Goal: Transaction & Acquisition: Obtain resource

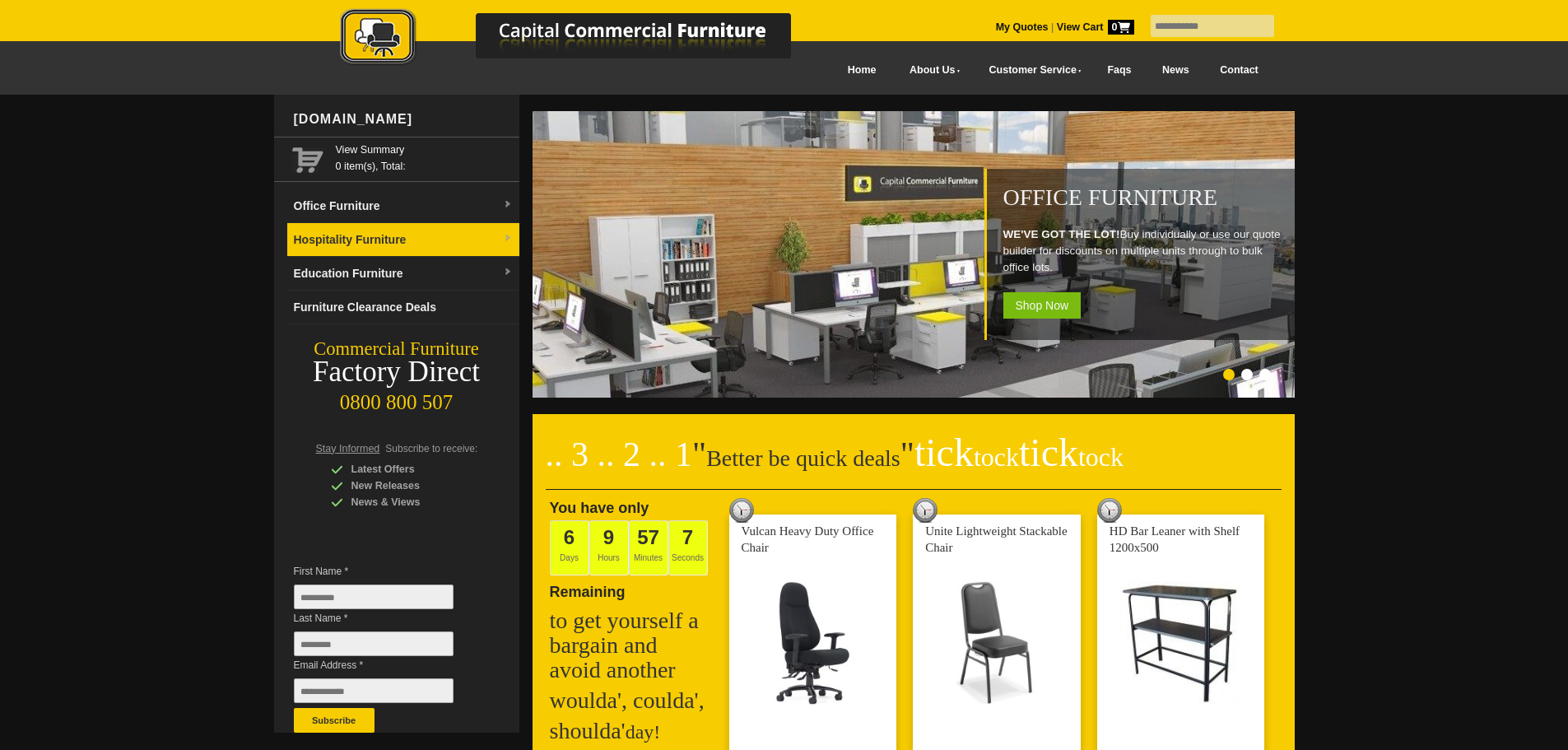
click at [512, 238] on img at bounding box center [507, 238] width 10 height 10
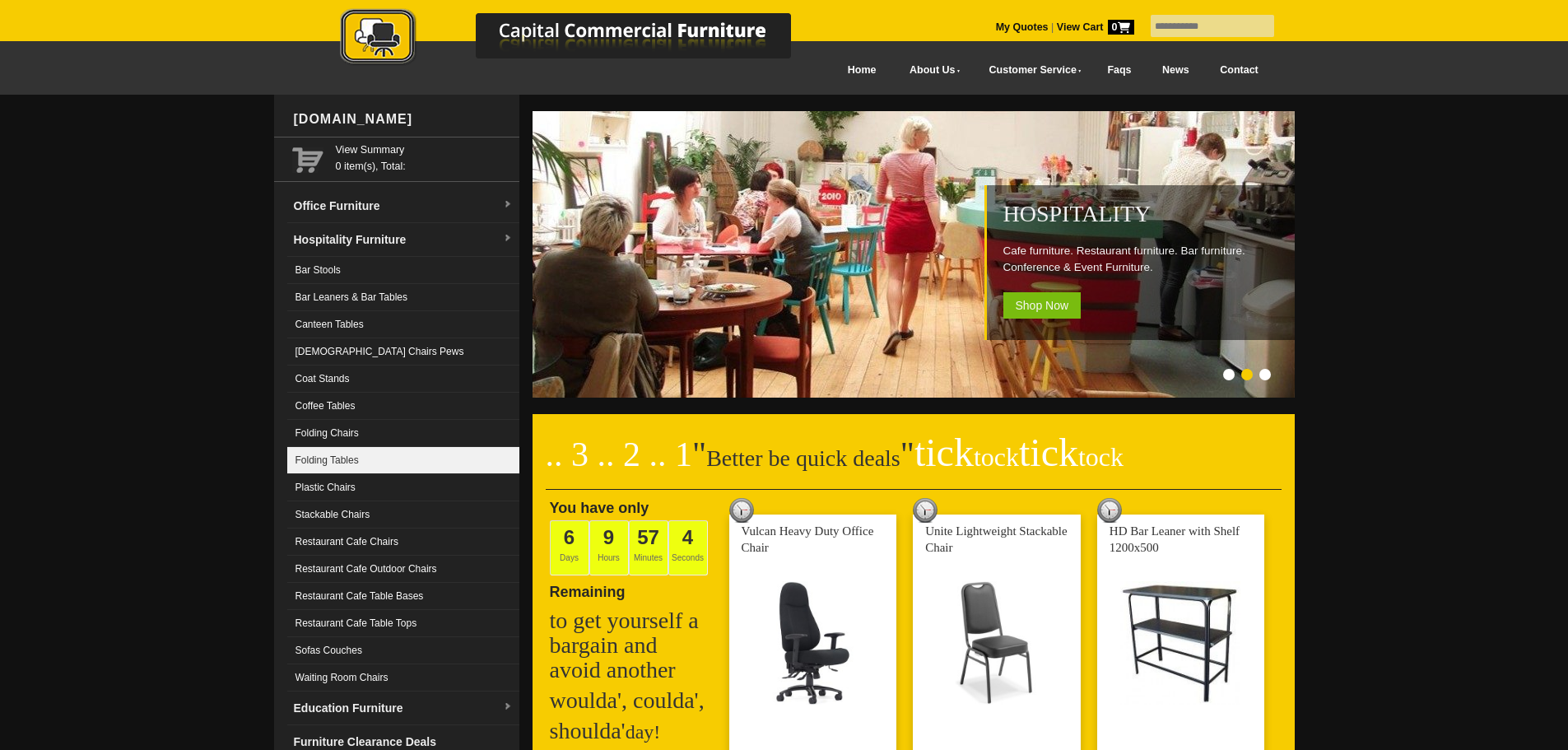
click at [350, 454] on link "Folding Tables" at bounding box center [402, 460] width 232 height 27
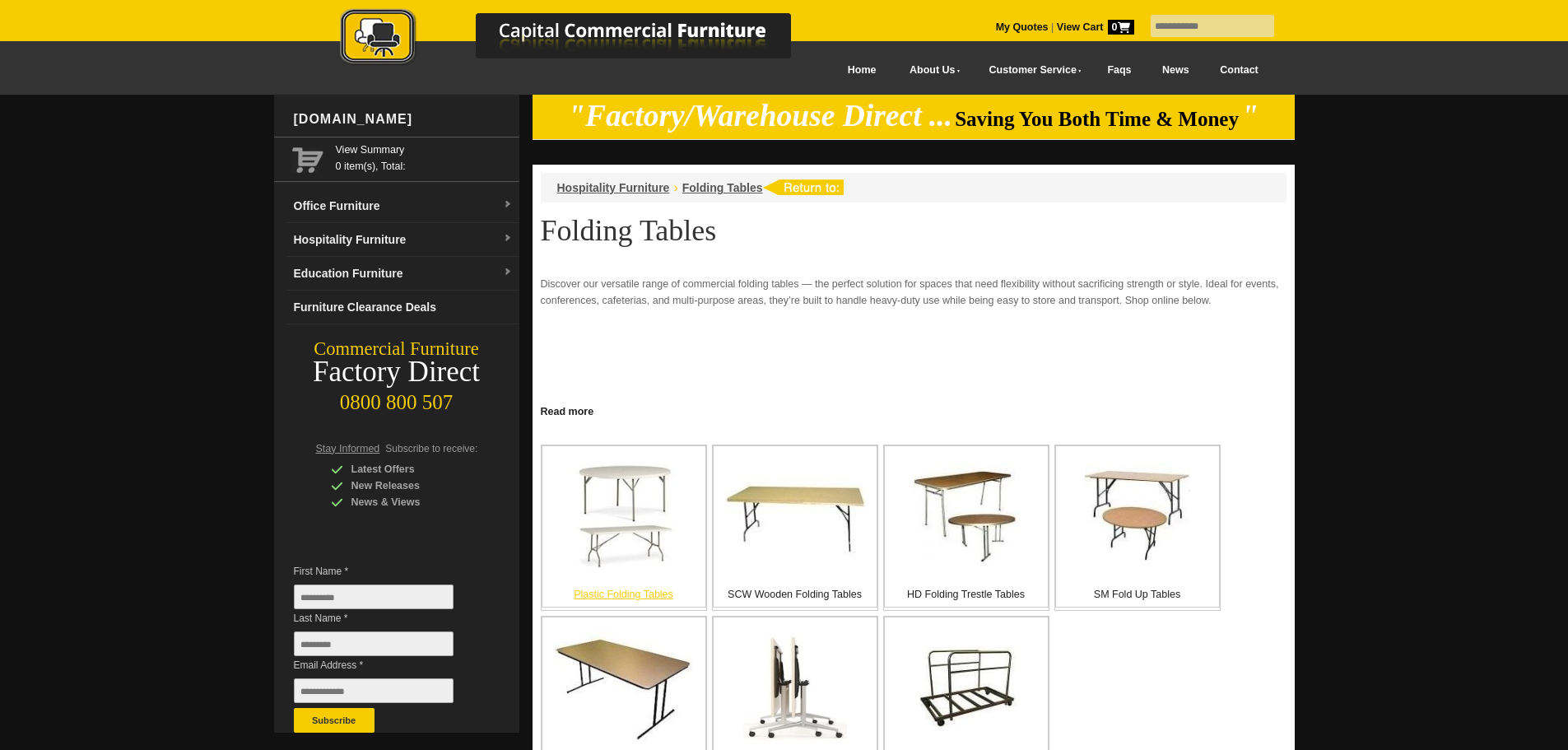
click at [629, 520] on img at bounding box center [623, 516] width 107 height 104
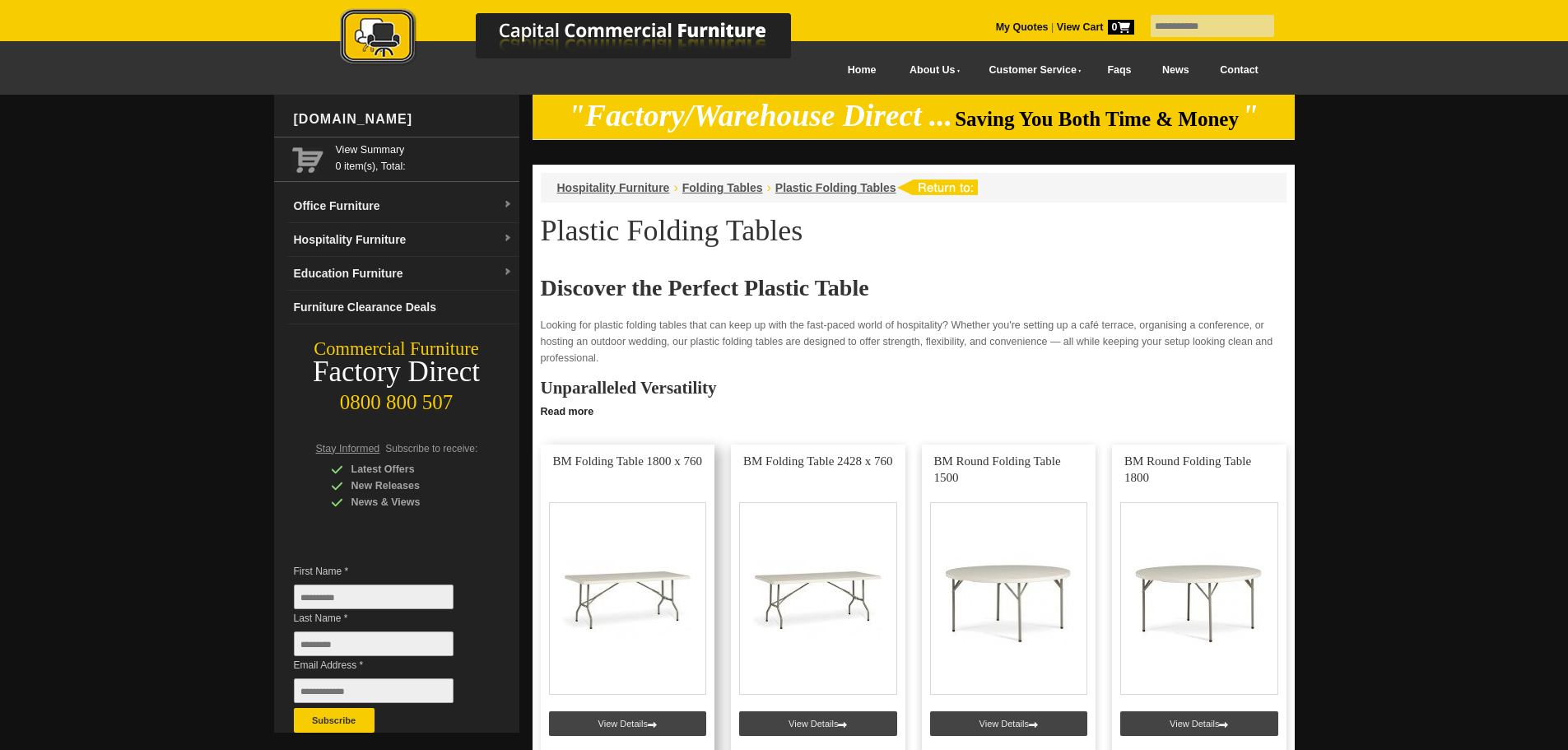
click at [629, 723] on link at bounding box center [628, 603] width 175 height 316
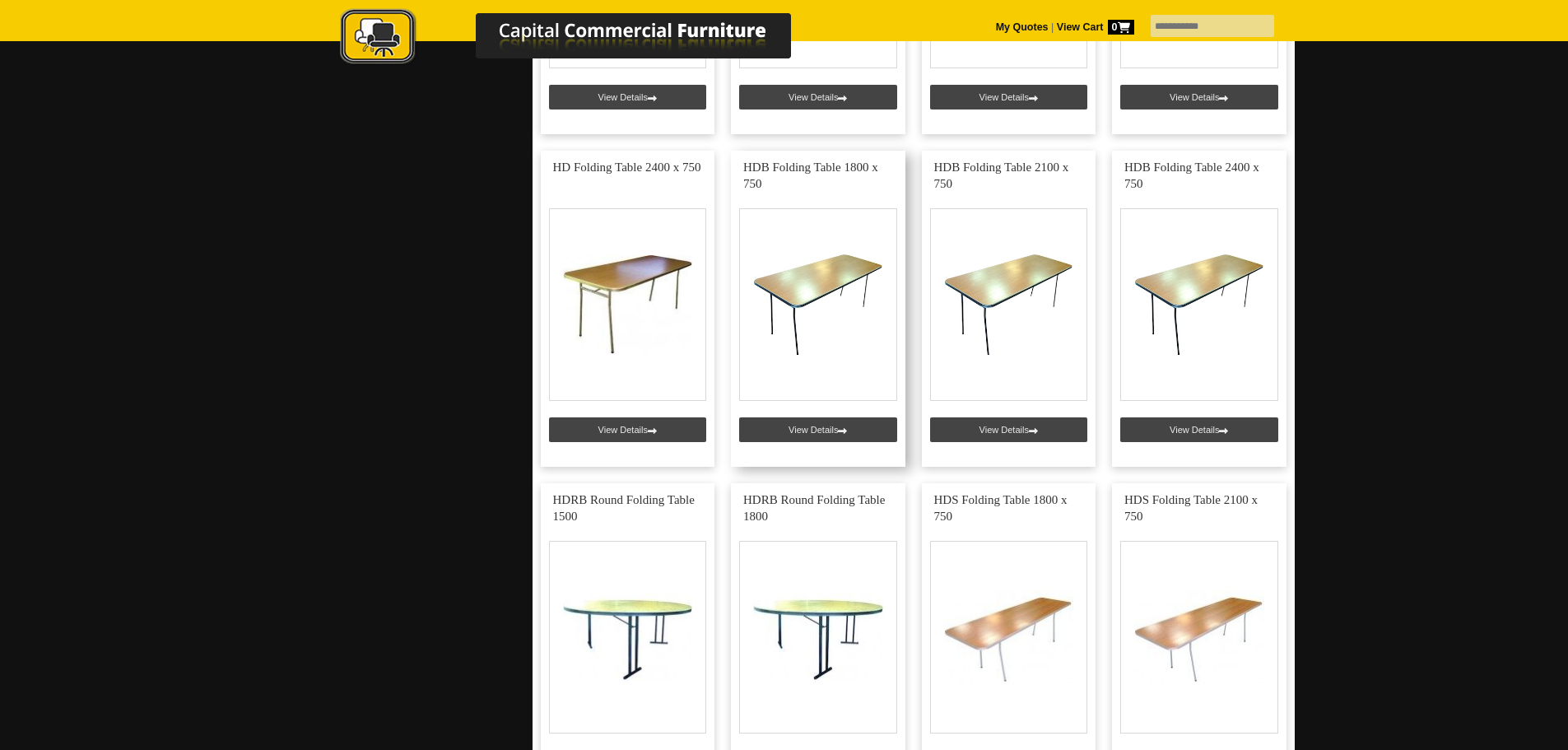
scroll to position [987, 0]
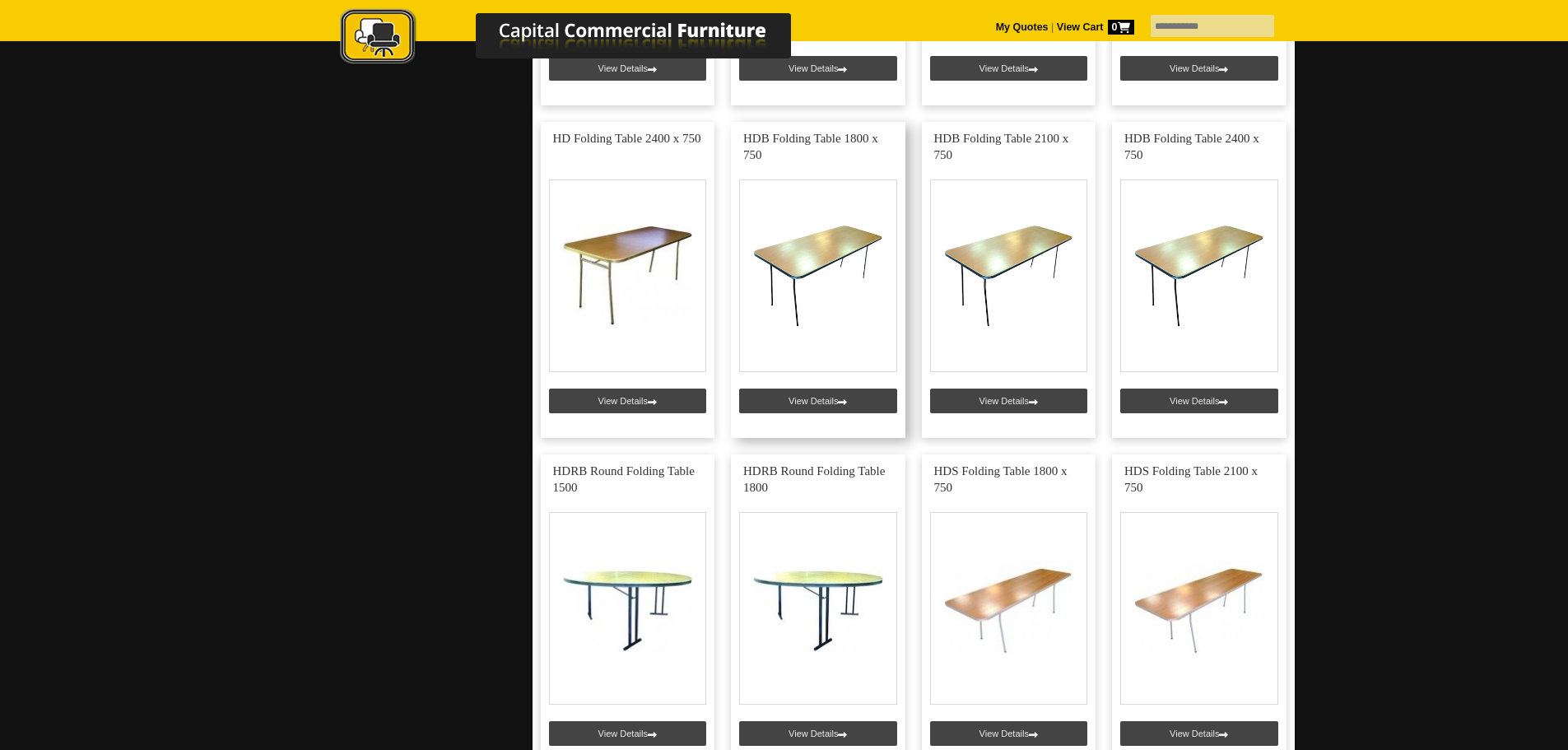
click at [824, 255] on link at bounding box center [818, 280] width 175 height 316
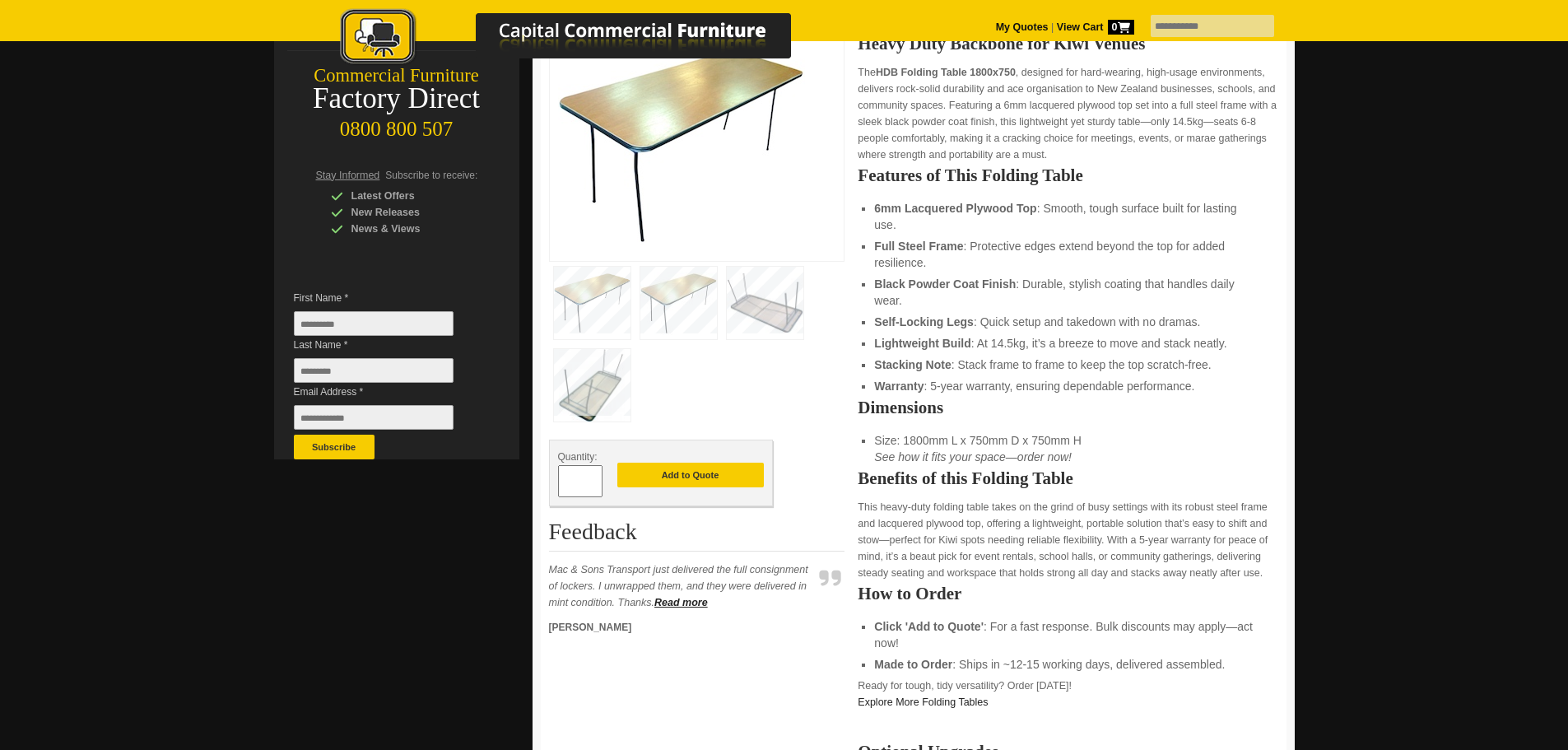
scroll to position [329, 0]
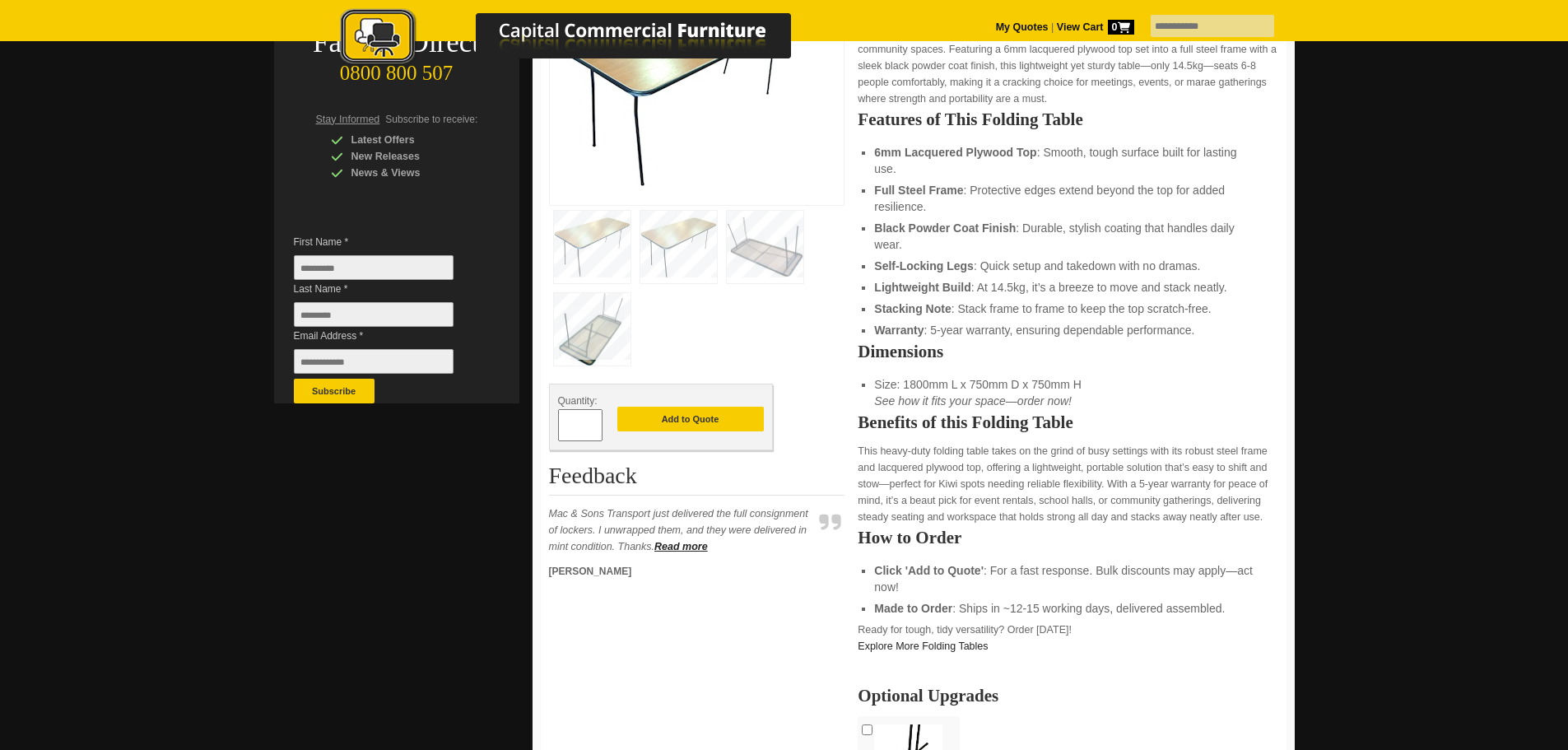
click at [593, 422] on span at bounding box center [594, 418] width 6 height 17
click at [595, 422] on span at bounding box center [594, 418] width 6 height 17
type input "*"
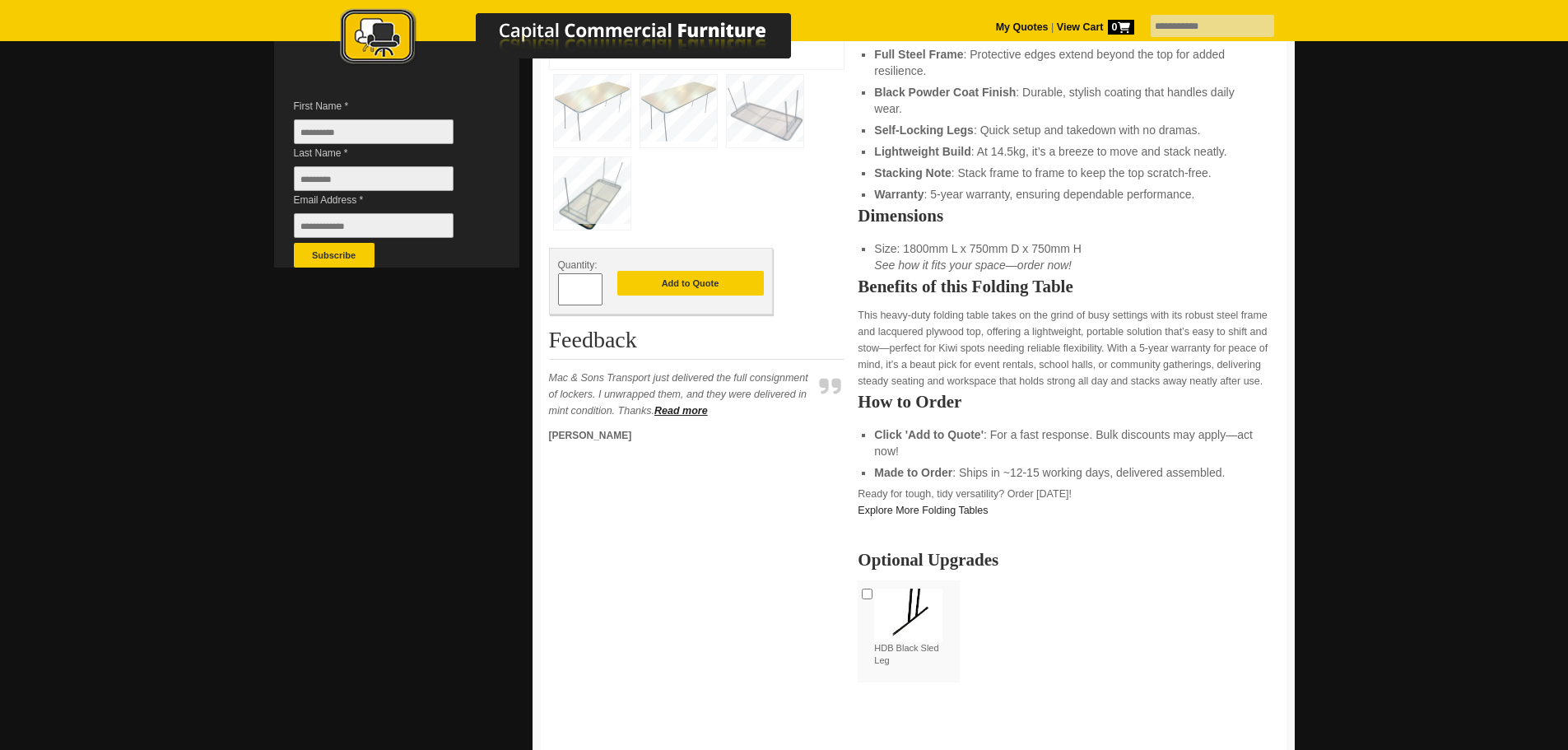
scroll to position [494, 0]
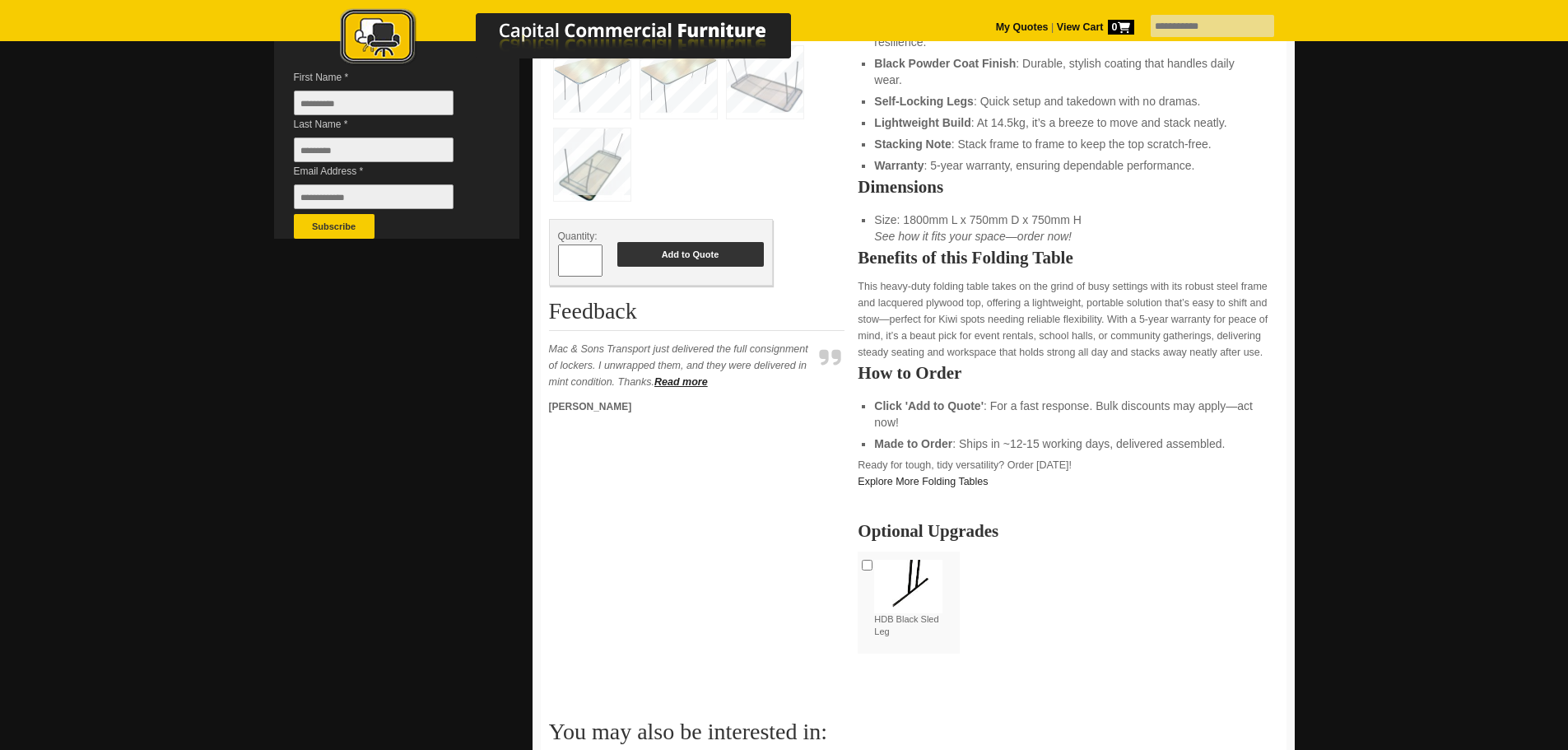
click at [695, 250] on button "Add to Quote" at bounding box center [690, 254] width 146 height 25
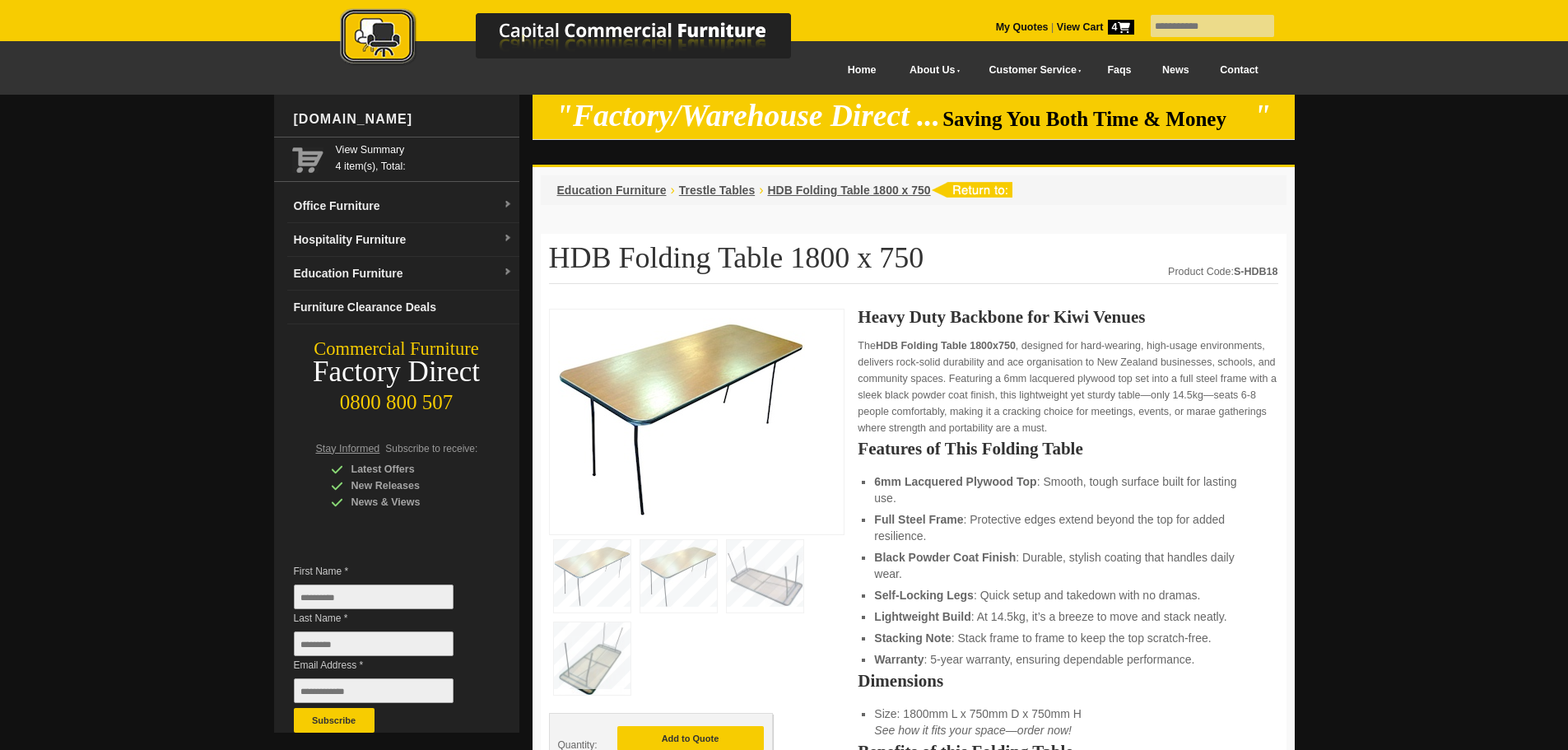
scroll to position [494, 0]
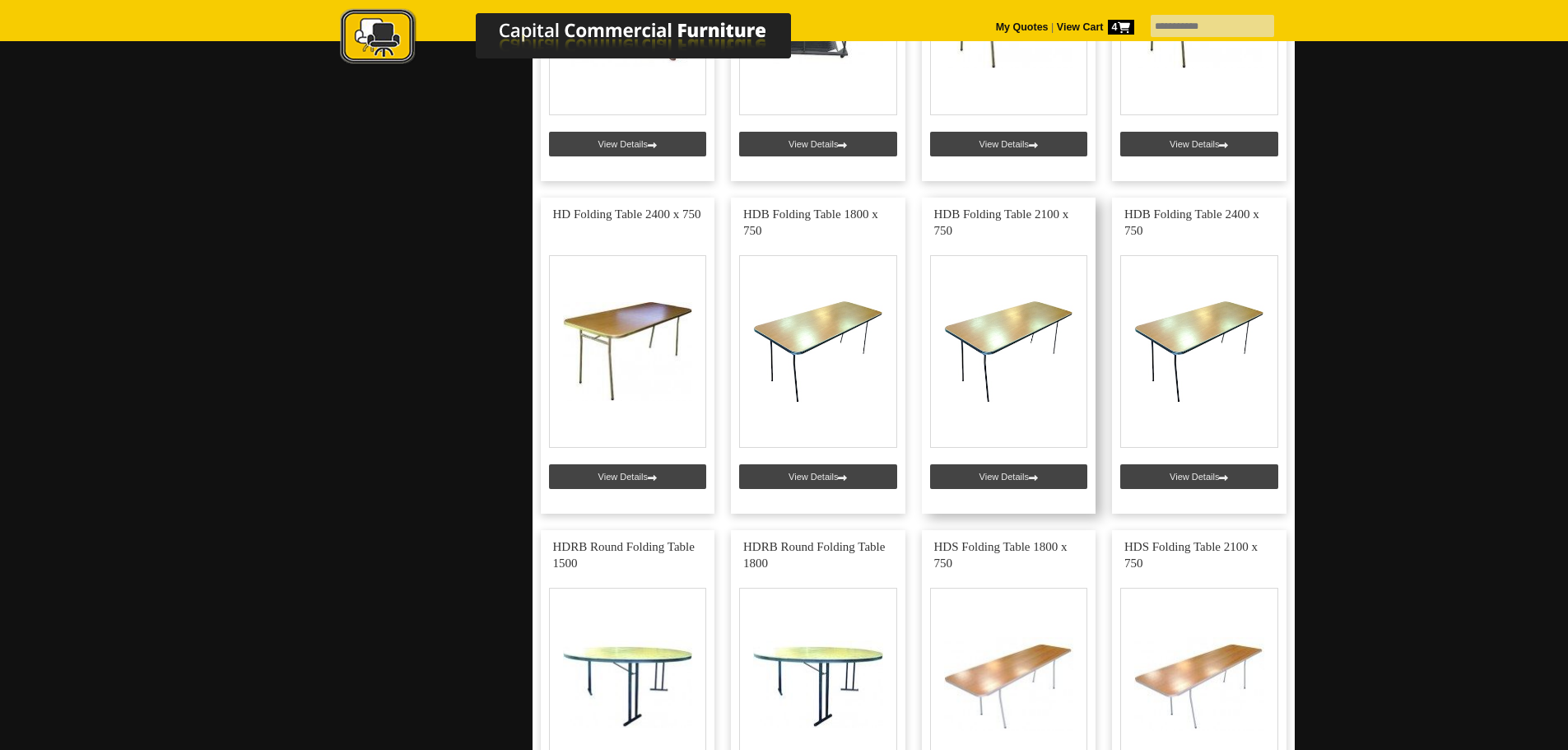
scroll to position [1069, 0]
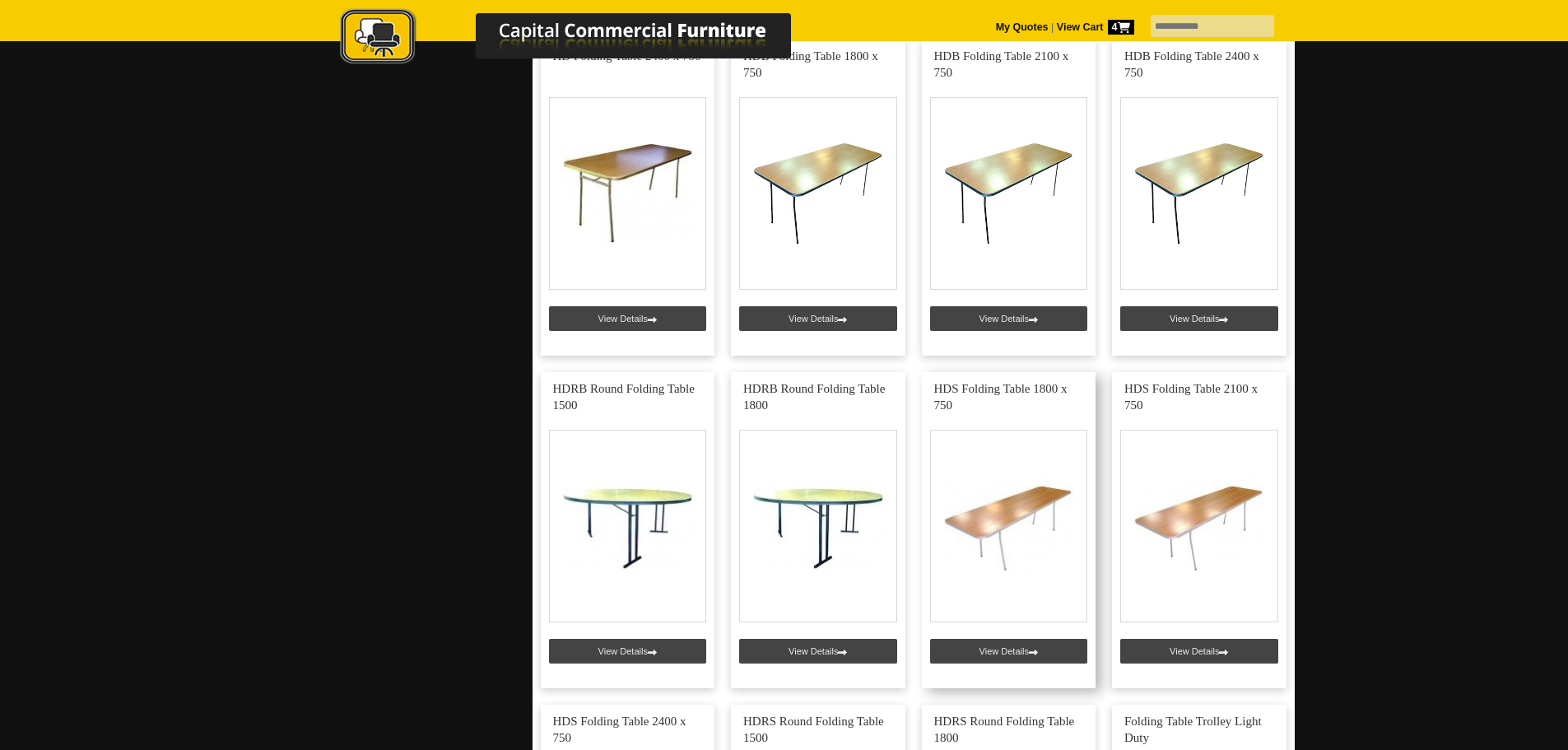
click at [1007, 520] on link at bounding box center [1009, 530] width 175 height 316
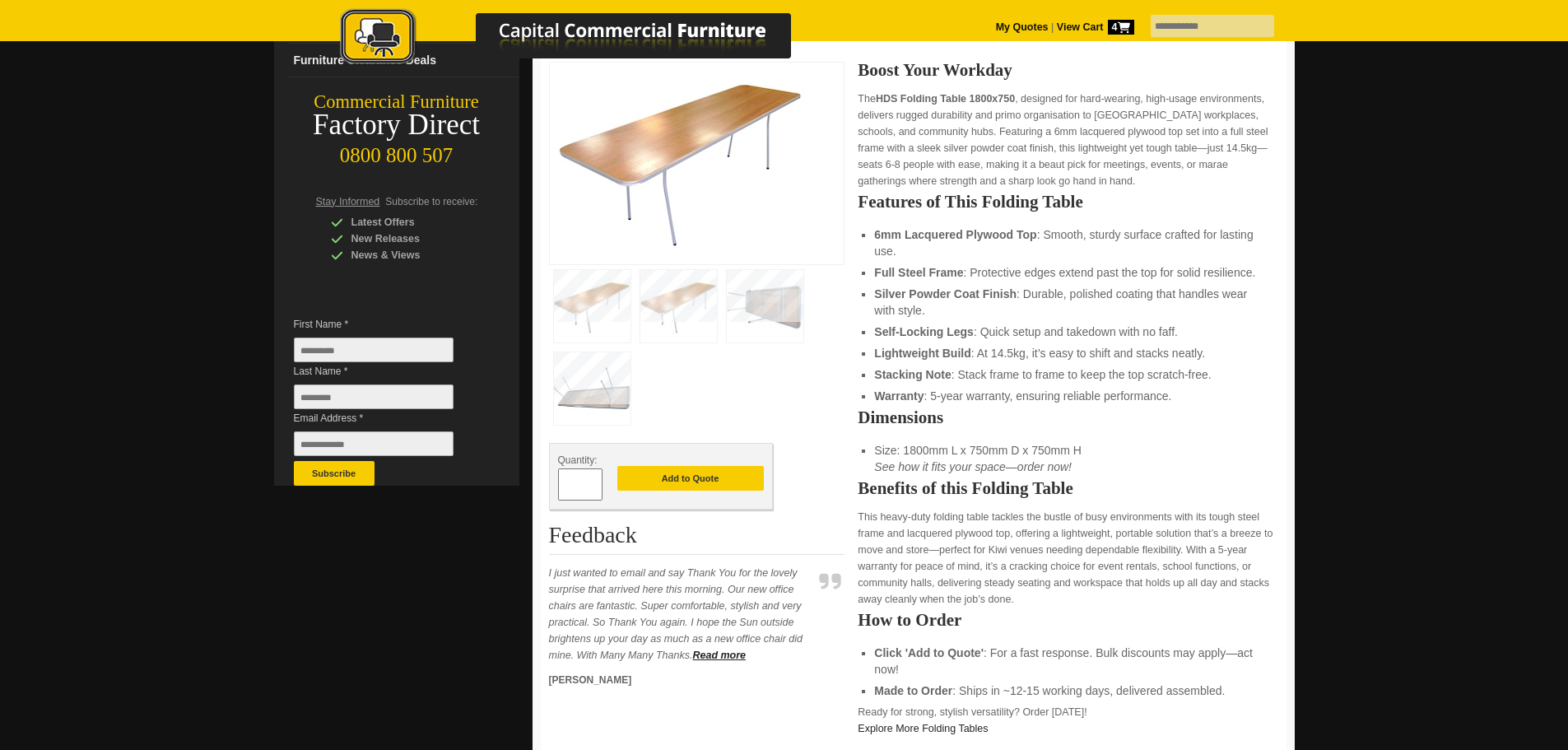
scroll to position [165, 0]
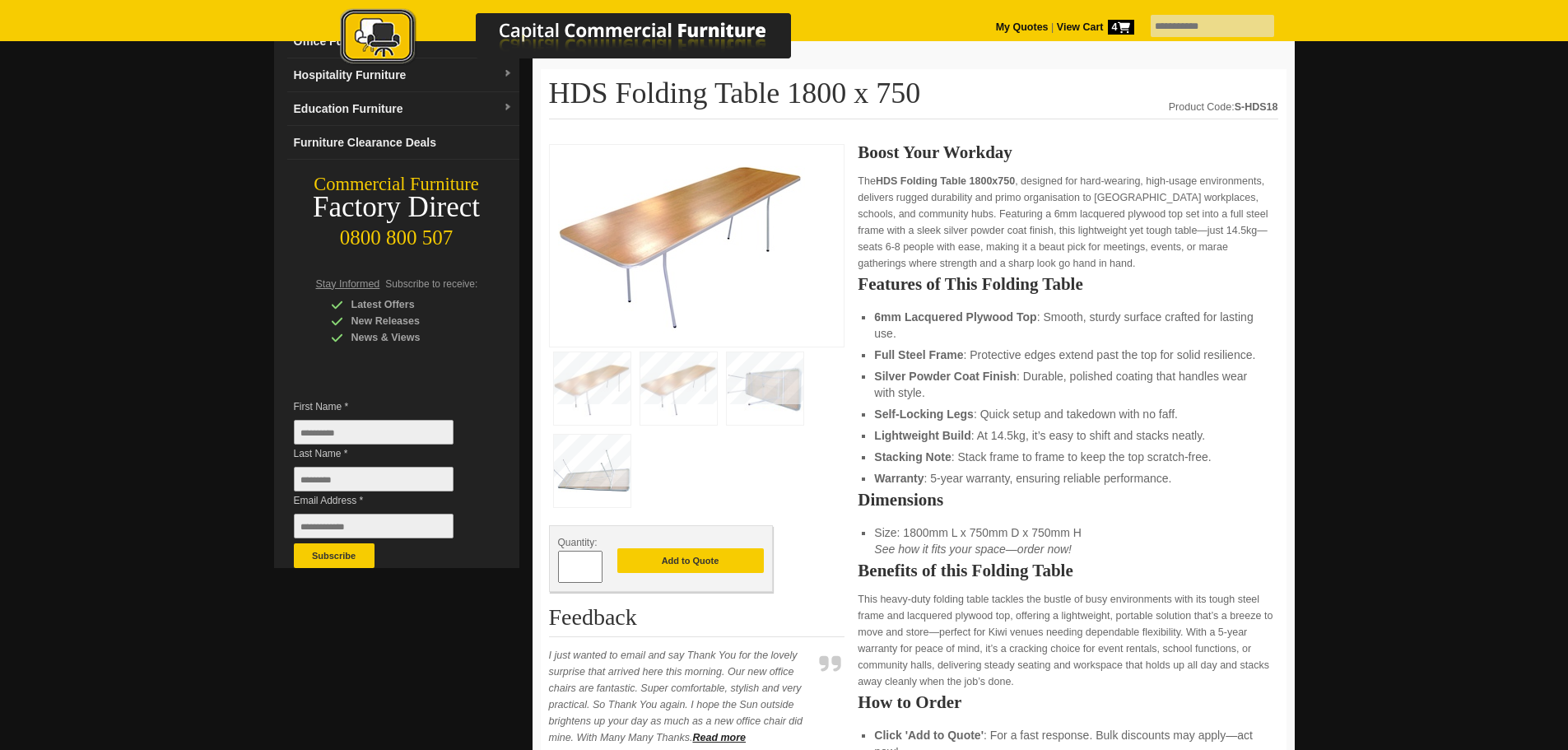
click at [596, 564] on span at bounding box center [594, 560] width 6 height 17
click at [594, 565] on span at bounding box center [594, 560] width 6 height 17
type input "*"
click at [715, 558] on button "Add to Quote" at bounding box center [690, 560] width 146 height 25
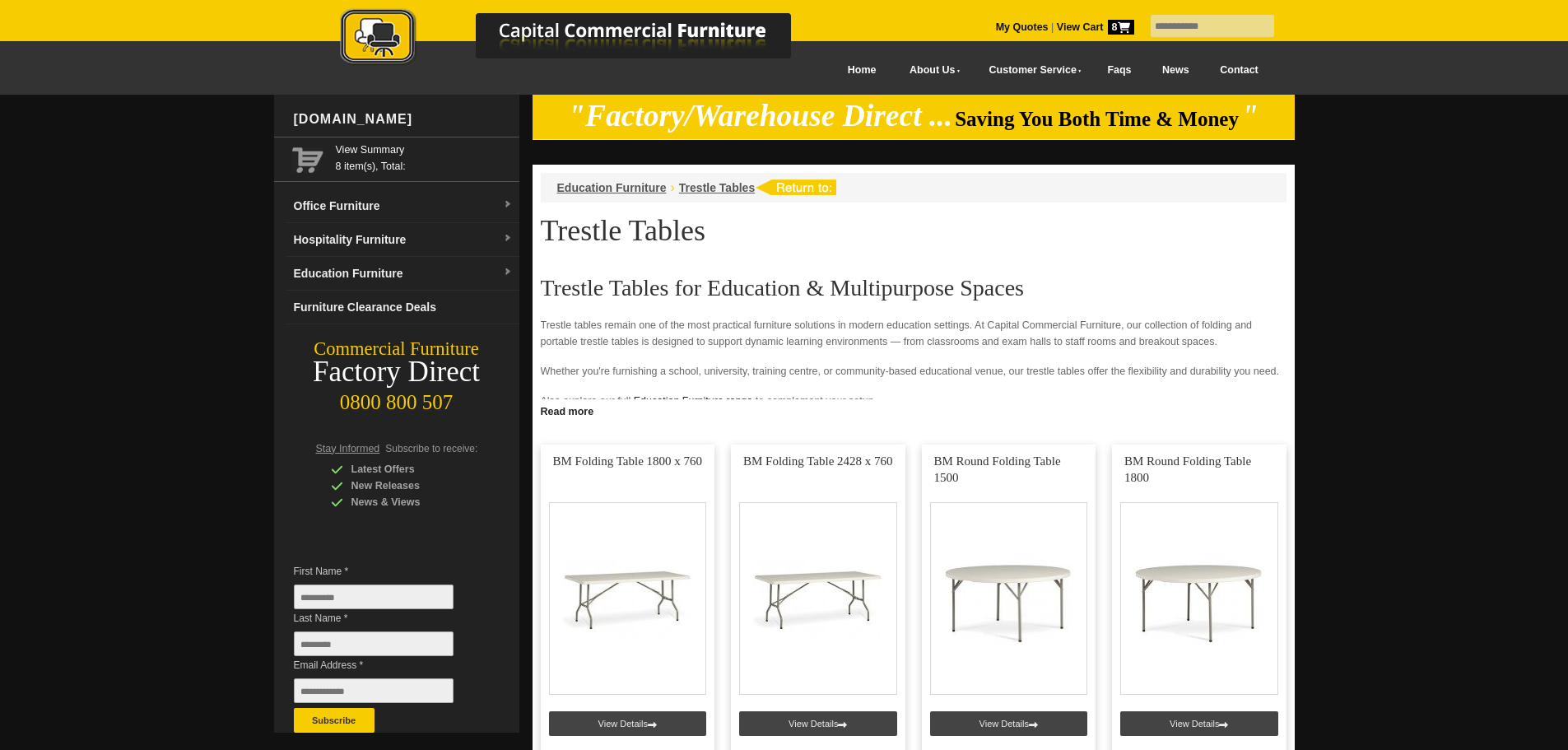
click at [1057, 22] on strong "View Cart 8" at bounding box center [1096, 26] width 78 height 11
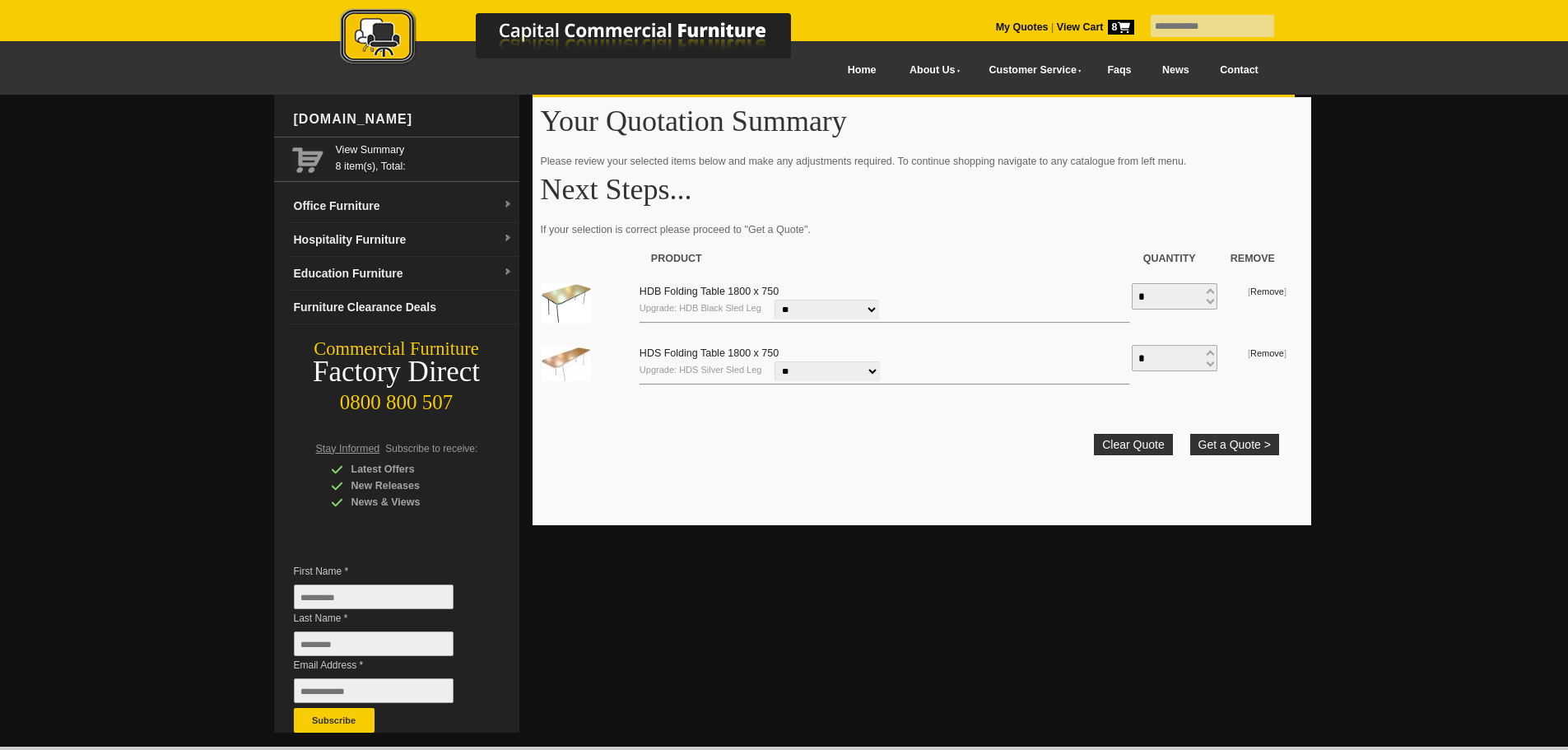
click at [872, 307] on select "**********" at bounding box center [827, 309] width 104 height 19
click at [686, 289] on link "HDB Folding Table 1800 x 750" at bounding box center [709, 291] width 139 height 11
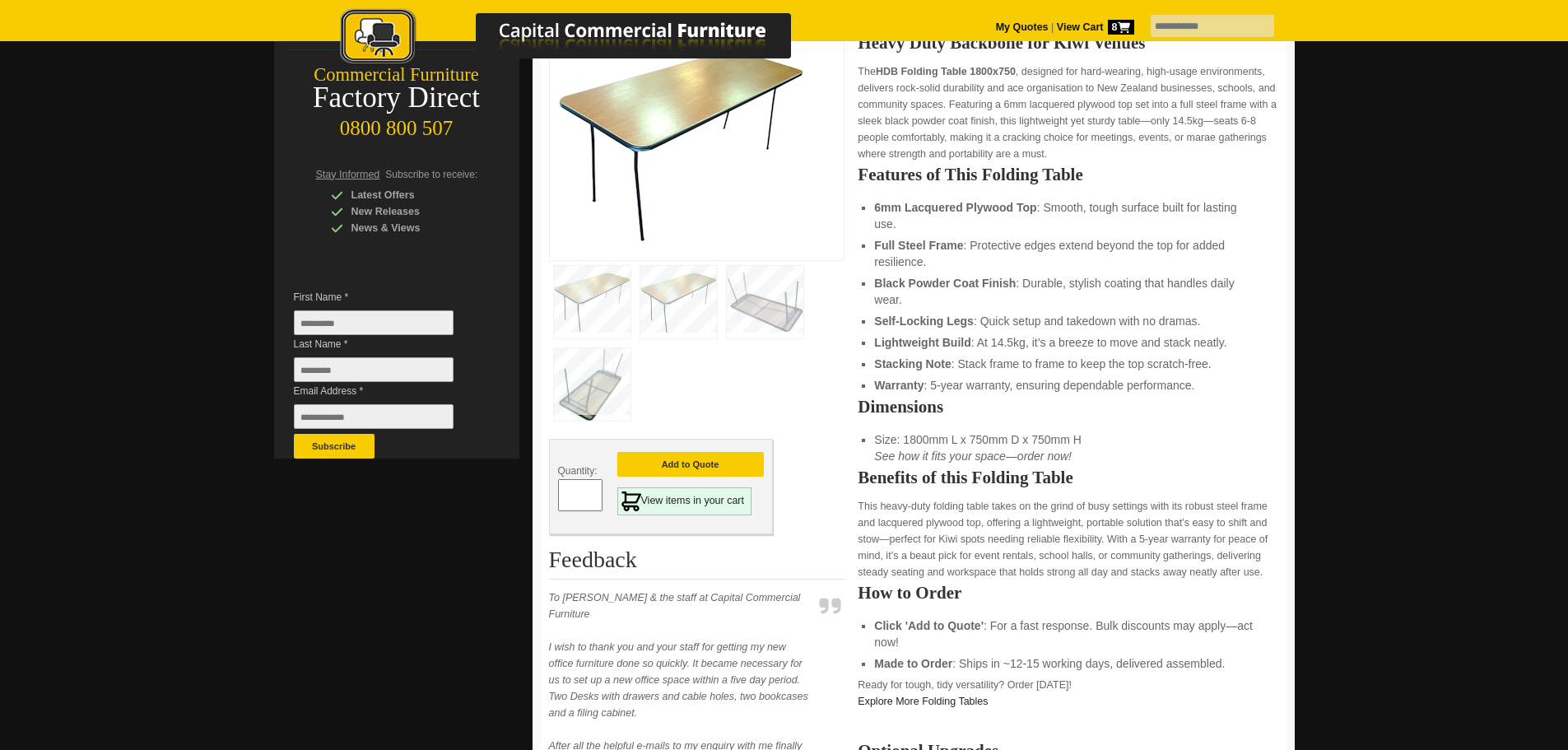
scroll to position [329, 0]
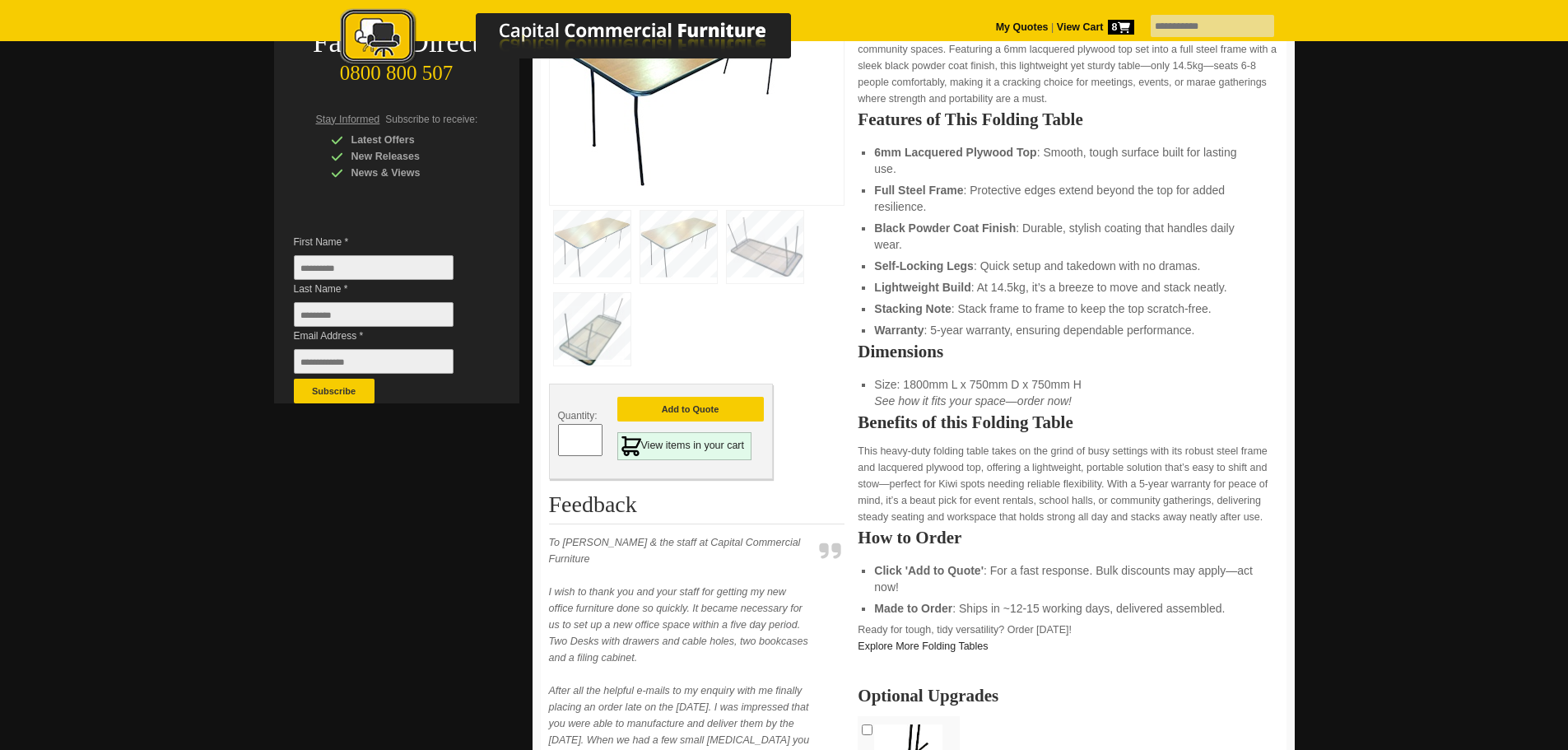
click at [593, 436] on span at bounding box center [594, 433] width 6 height 17
click at [593, 434] on span at bounding box center [594, 433] width 6 height 17
type input "*"
click at [710, 414] on button "Add to Quote" at bounding box center [690, 409] width 146 height 25
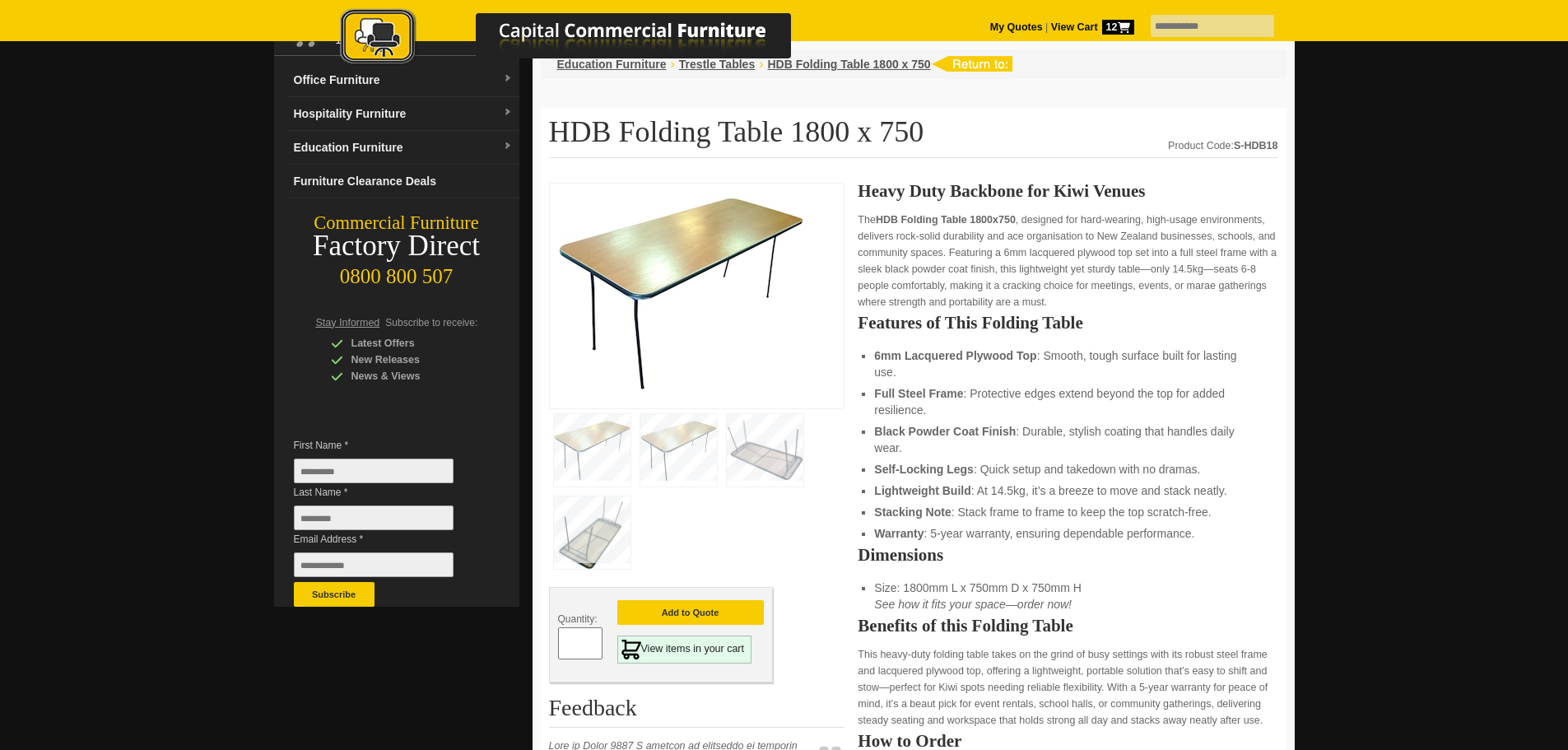
scroll to position [82, 0]
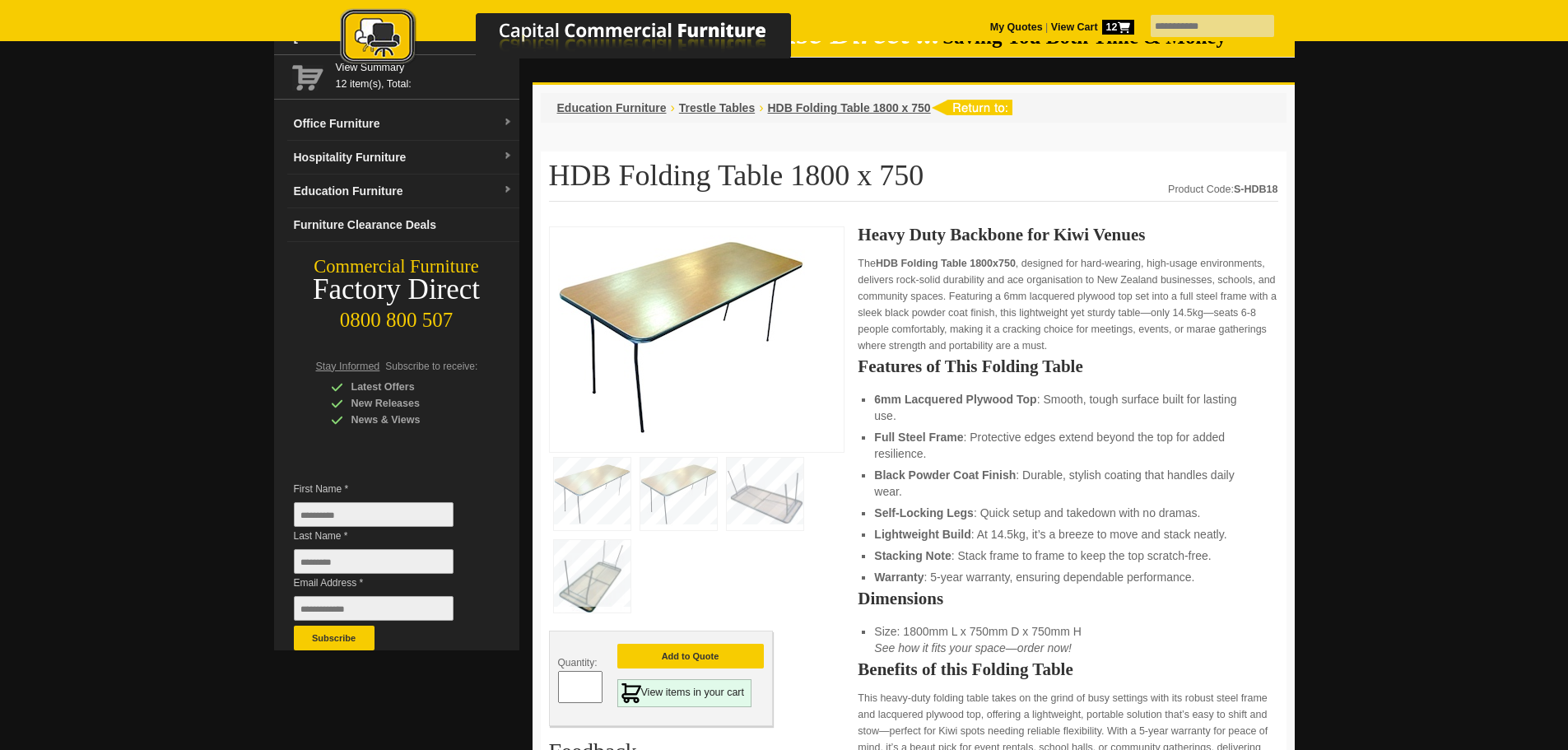
click at [1051, 27] on strong "View Cart 12" at bounding box center [1092, 26] width 83 height 11
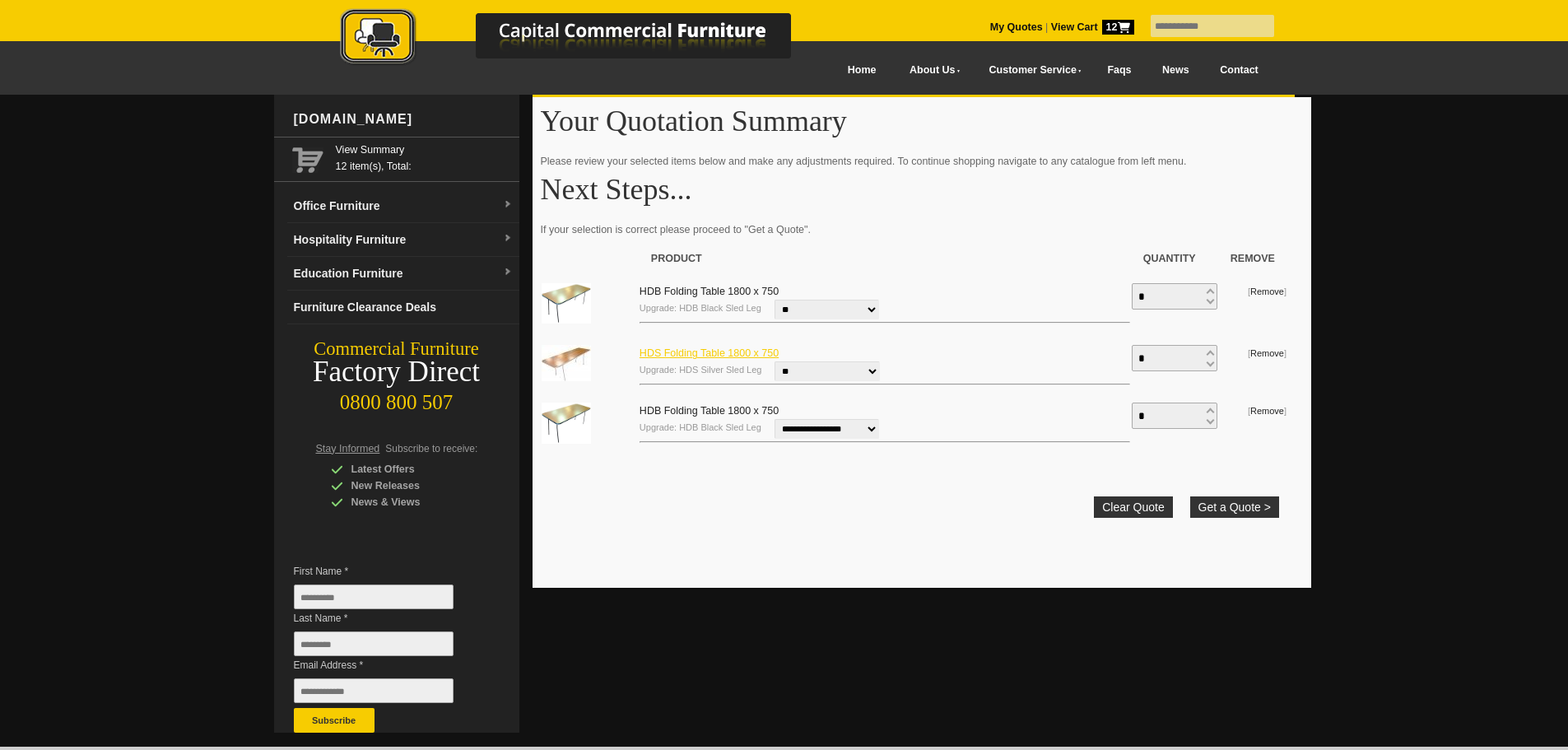
click at [693, 352] on link "HDS Folding Table 1800 x 750" at bounding box center [709, 353] width 139 height 11
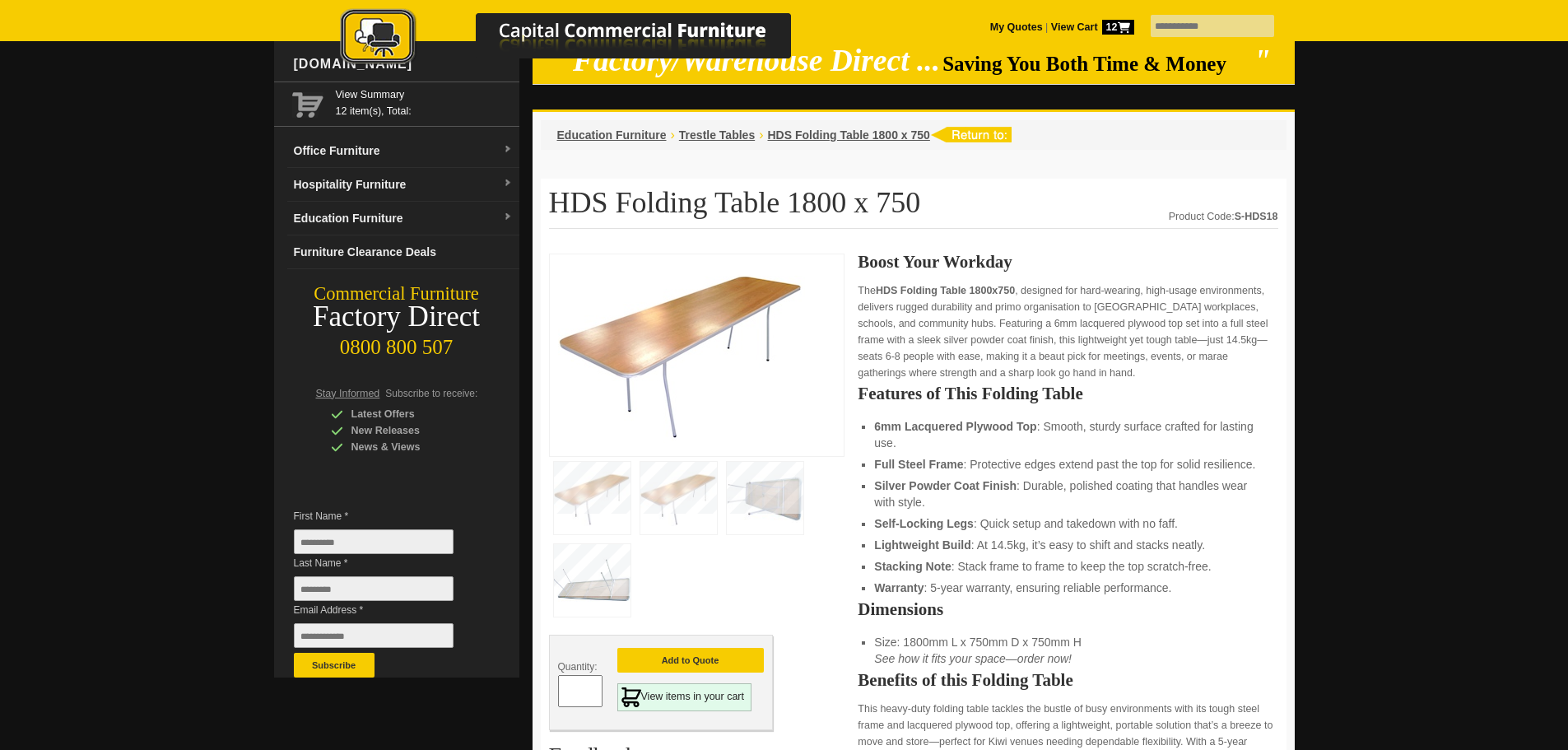
scroll to position [329, 0]
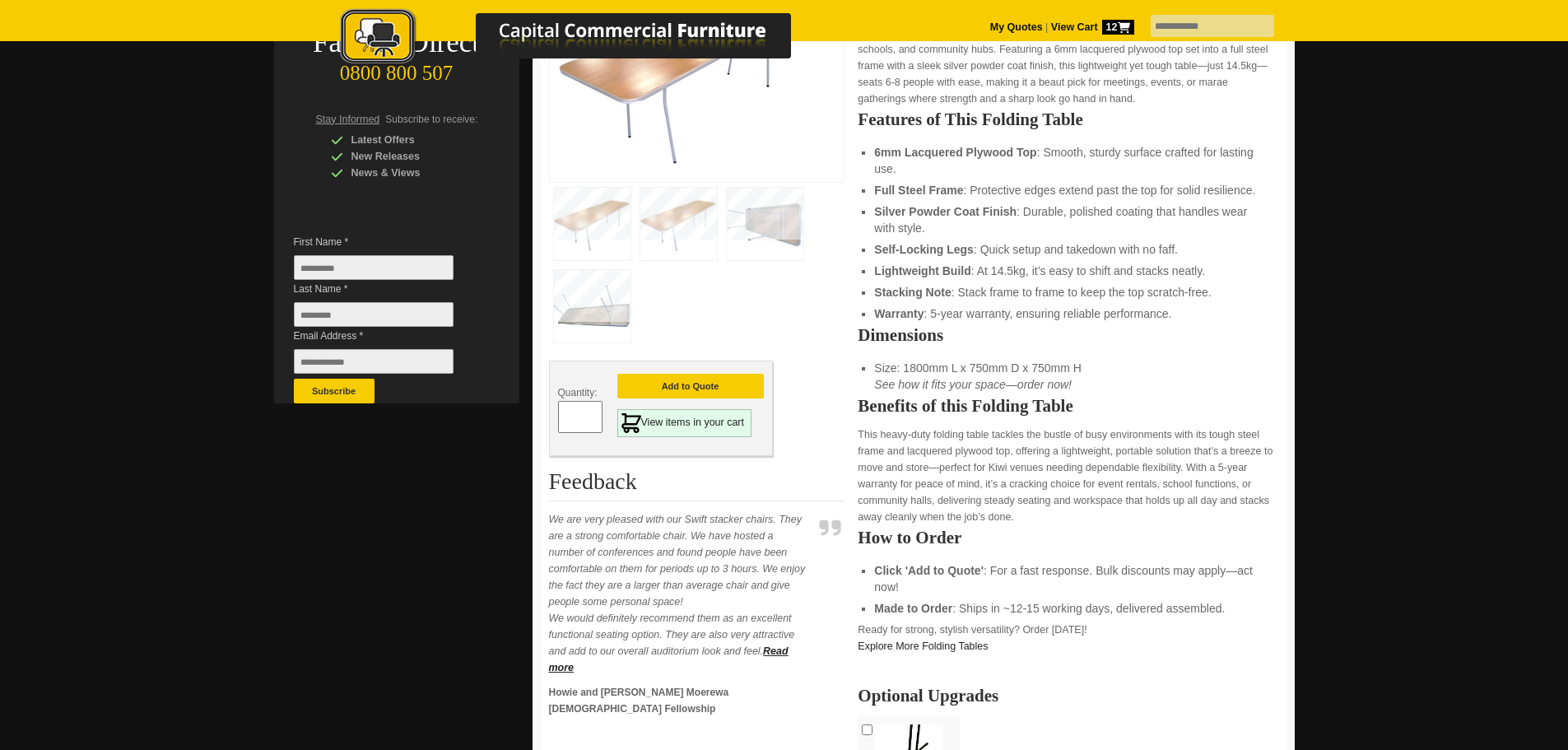
click at [589, 410] on input "*" at bounding box center [580, 416] width 44 height 32
click at [591, 410] on span at bounding box center [594, 410] width 6 height 17
click at [592, 410] on span at bounding box center [594, 410] width 6 height 17
type input "*"
click at [667, 386] on button "Add to Quote" at bounding box center [690, 386] width 146 height 25
